Goal: Transaction & Acquisition: Download file/media

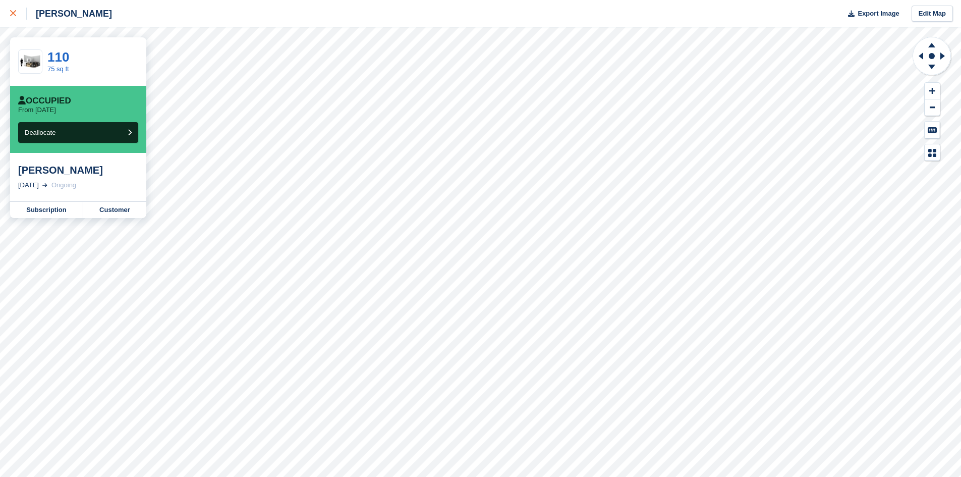
click at [15, 17] on div at bounding box center [18, 14] width 17 height 12
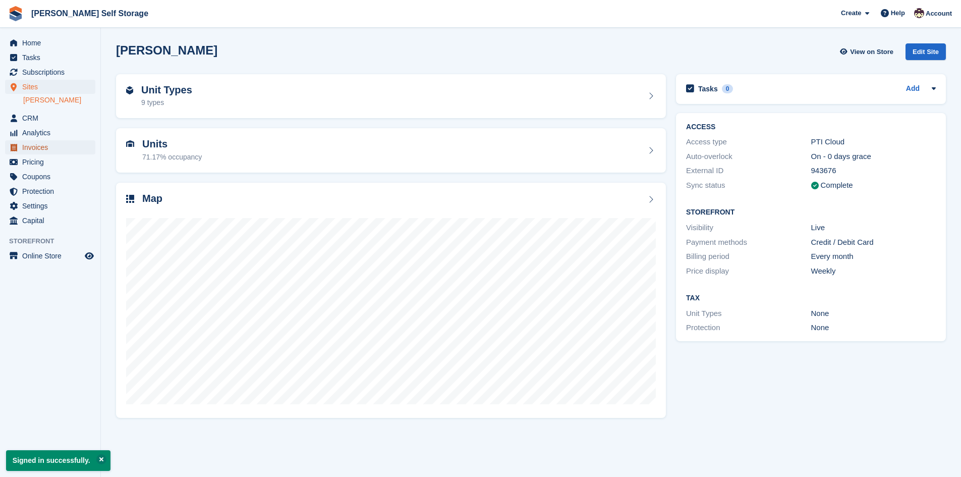
click at [37, 148] on span "Invoices" at bounding box center [52, 147] width 61 height 14
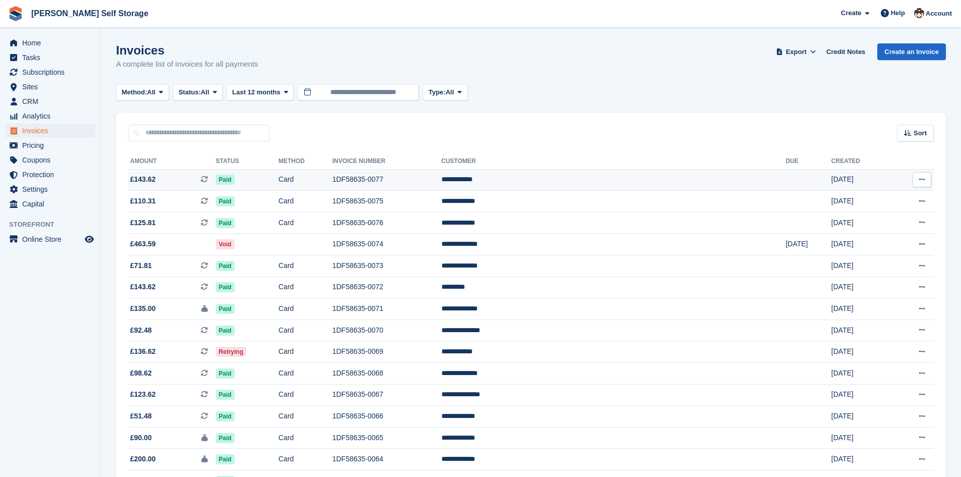
click at [140, 177] on span "£143.62" at bounding box center [143, 179] width 26 height 11
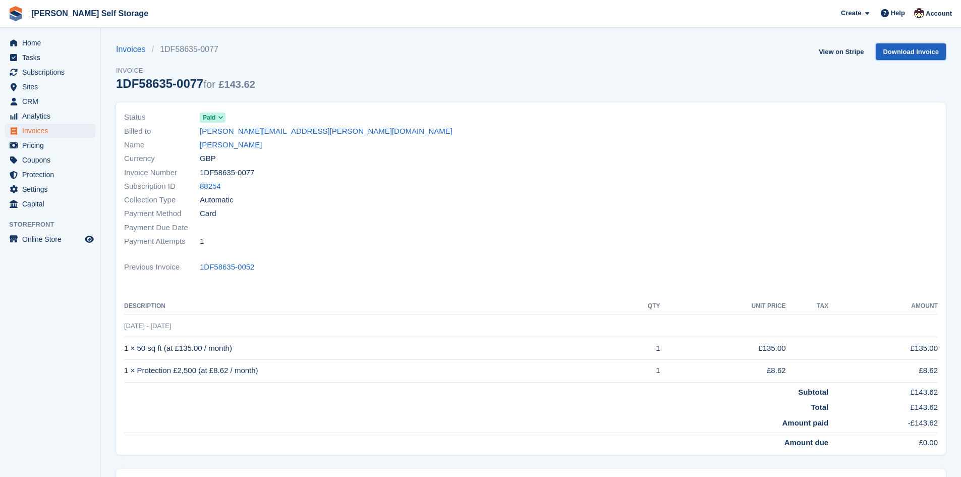
click at [914, 56] on link "Download Invoice" at bounding box center [911, 51] width 70 height 17
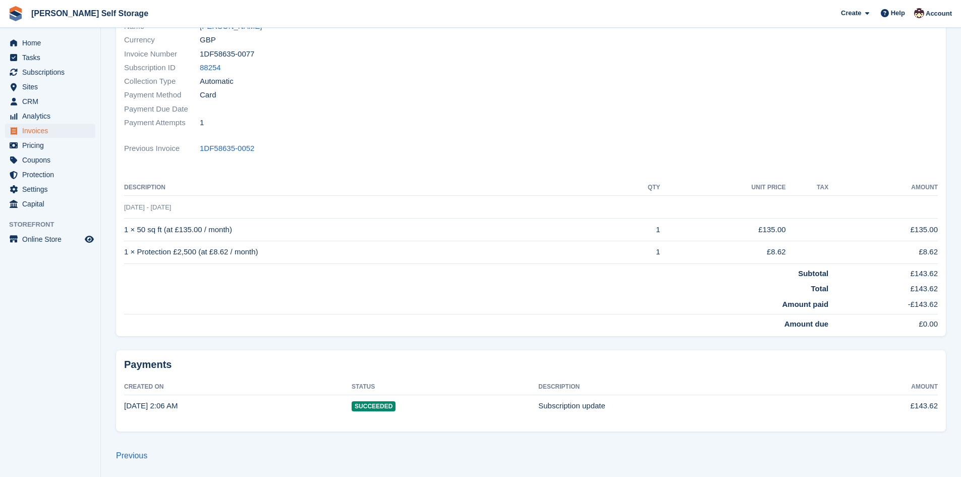
click at [632, 305] on td "Amount paid" at bounding box center [476, 305] width 704 height 20
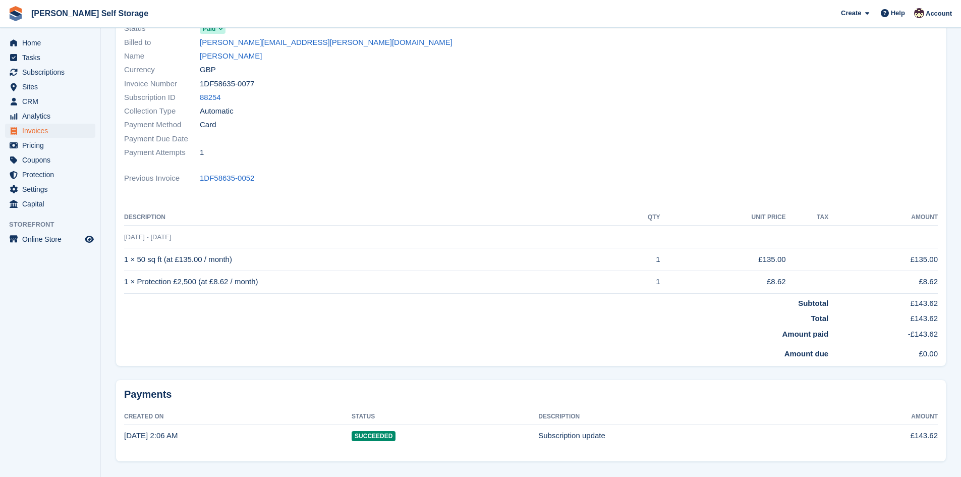
scroll to position [0, 0]
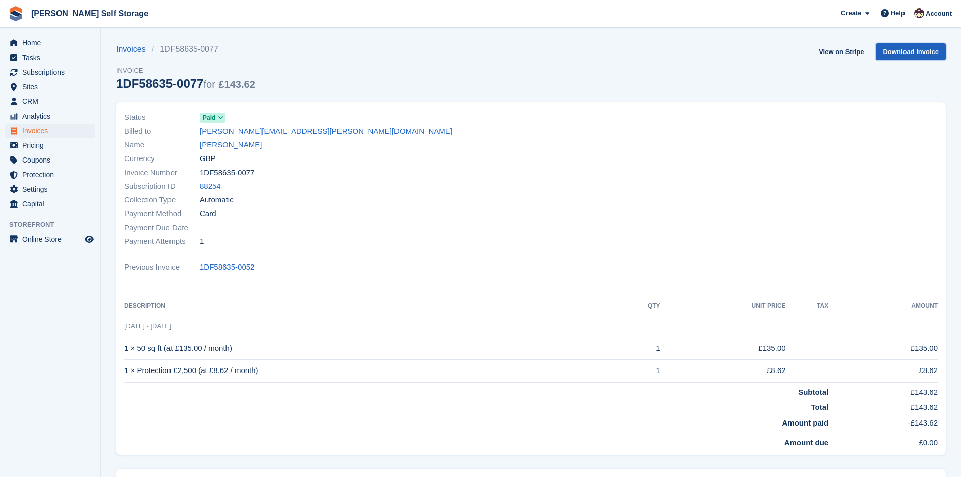
click at [894, 45] on link "Download Invoice" at bounding box center [911, 51] width 70 height 17
click at [38, 130] on span "Invoices" at bounding box center [52, 131] width 61 height 14
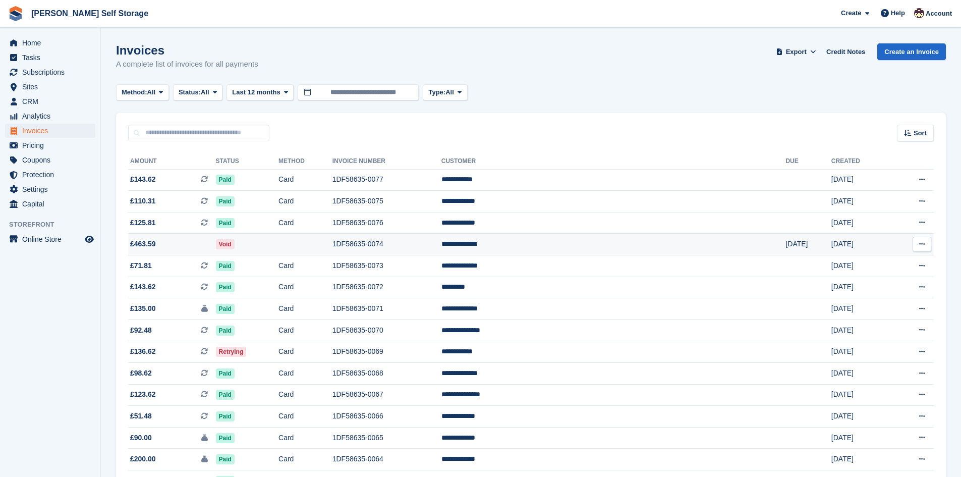
click at [136, 242] on span "£463.59" at bounding box center [143, 244] width 26 height 11
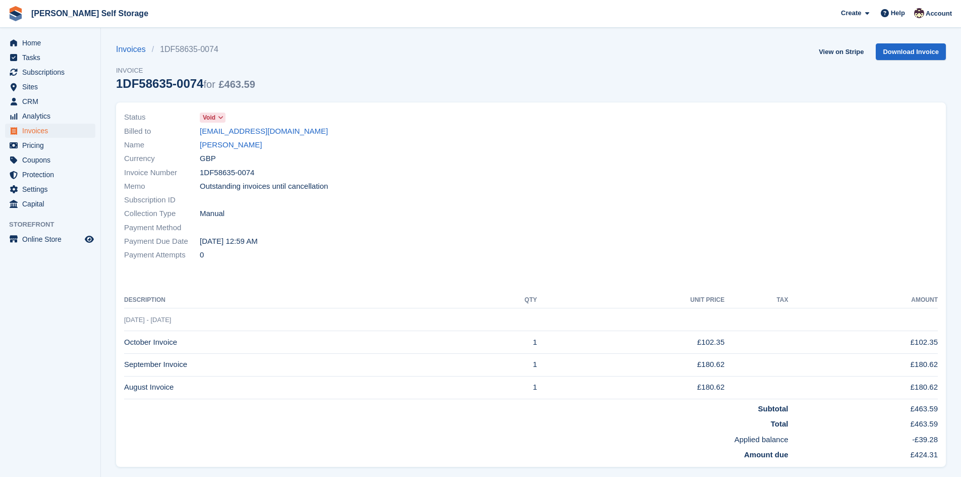
click at [918, 61] on div "View on Stripe Download Invoice" at bounding box center [880, 53] width 131 height 21
click at [923, 50] on link "Download Invoice" at bounding box center [911, 51] width 70 height 17
